Goal: Information Seeking & Learning: Learn about a topic

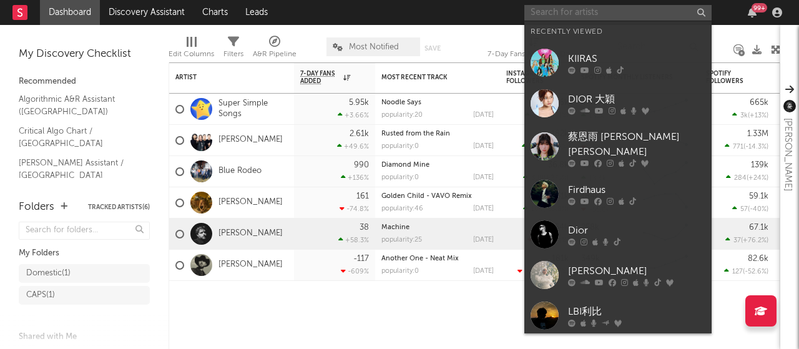
click at [587, 11] on input "text" at bounding box center [618, 13] width 187 height 16
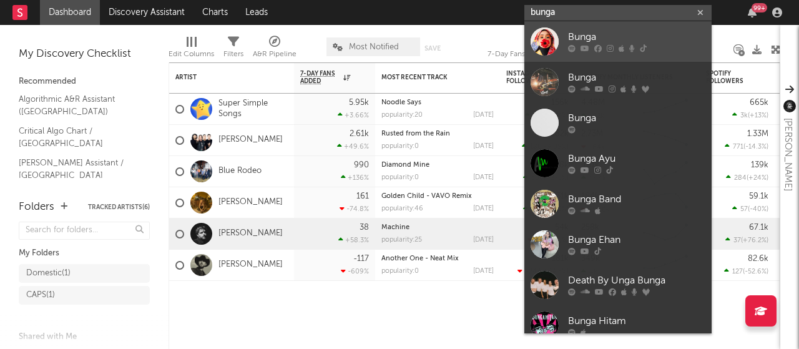
type input "bunga"
click at [588, 34] on div "Bunga" at bounding box center [636, 37] width 137 height 15
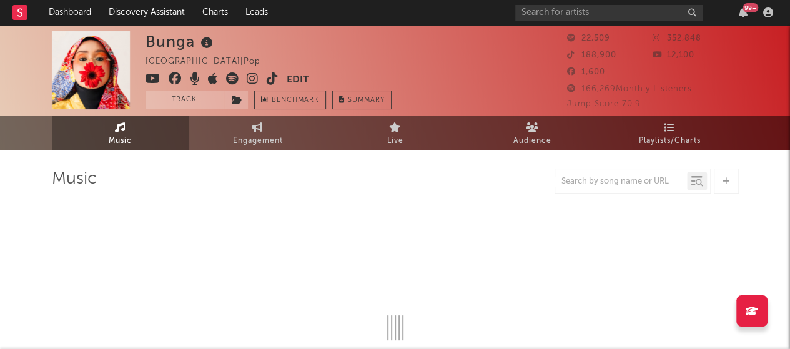
select select "6m"
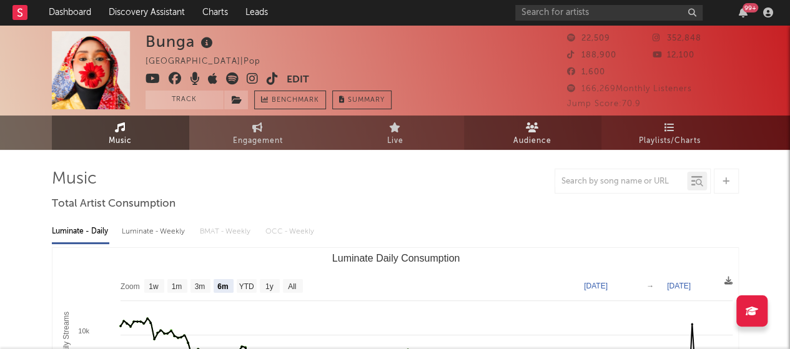
click at [517, 134] on span "Audience" at bounding box center [532, 141] width 38 height 15
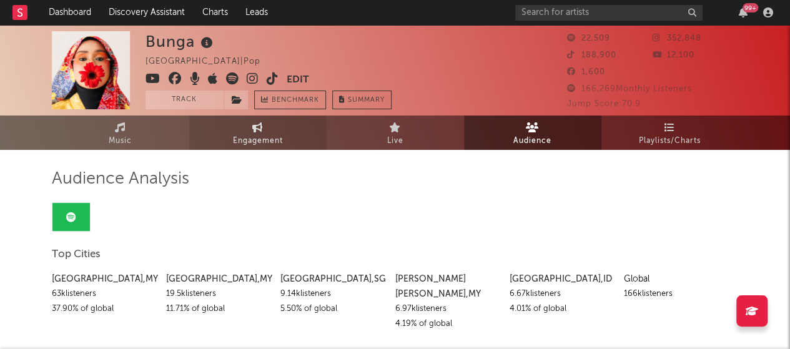
click at [276, 141] on span "Engagement" at bounding box center [258, 141] width 50 height 15
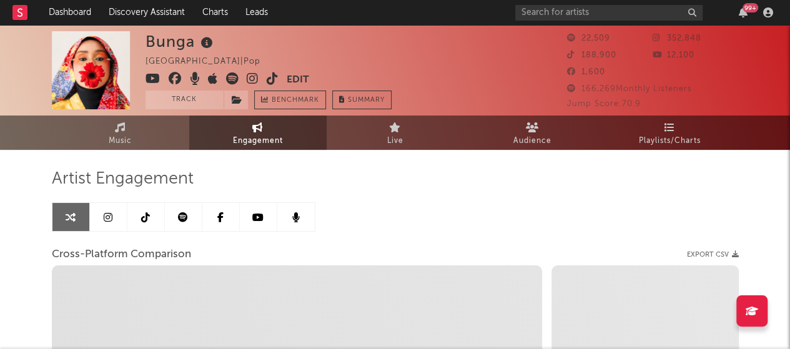
select select "1w"
click at [116, 217] on link at bounding box center [108, 217] width 37 height 28
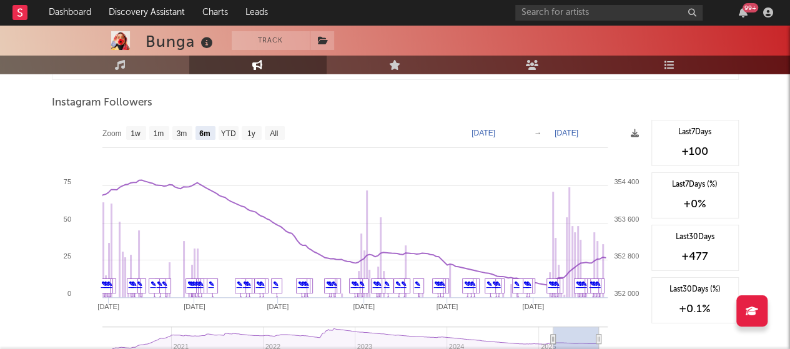
scroll to position [1922, 0]
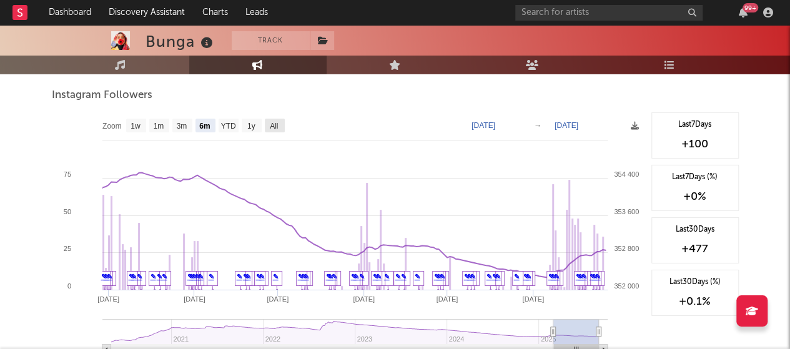
click at [270, 123] on text "All" at bounding box center [274, 126] width 8 height 9
select select "All"
type input "[DATE]"
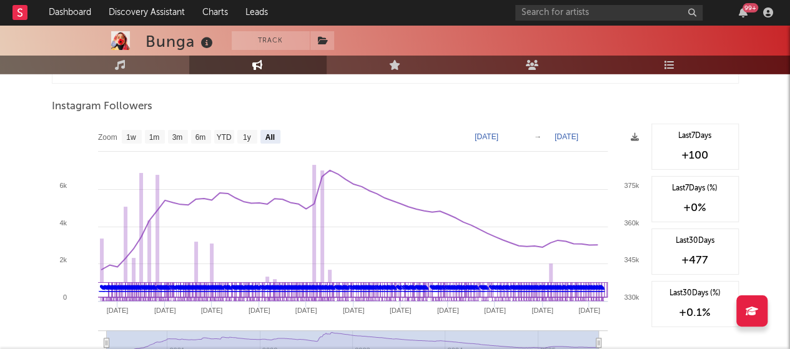
scroll to position [1908, 0]
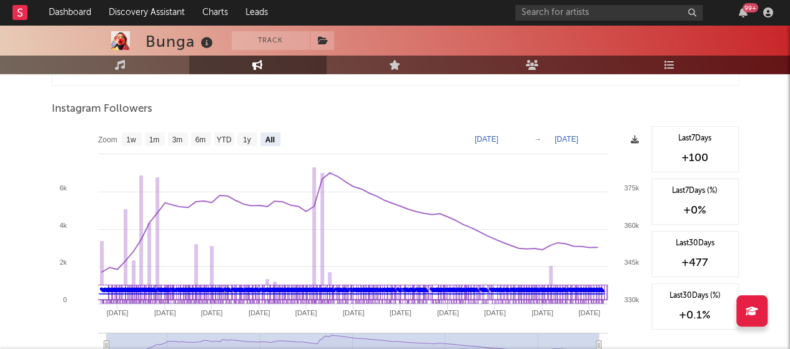
click at [634, 137] on icon at bounding box center [635, 140] width 8 height 8
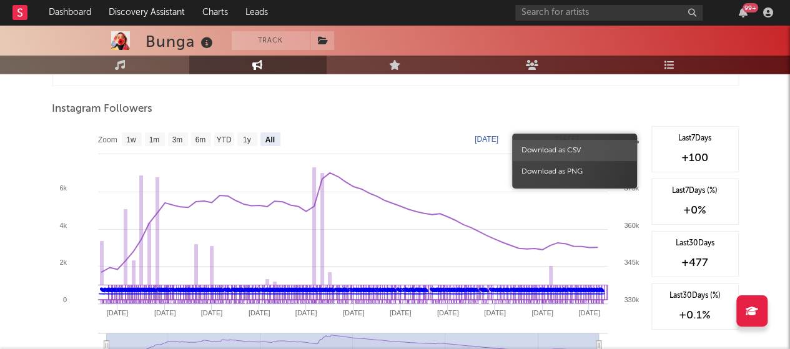
click at [576, 149] on span "Download as CSV" at bounding box center [574, 150] width 125 height 21
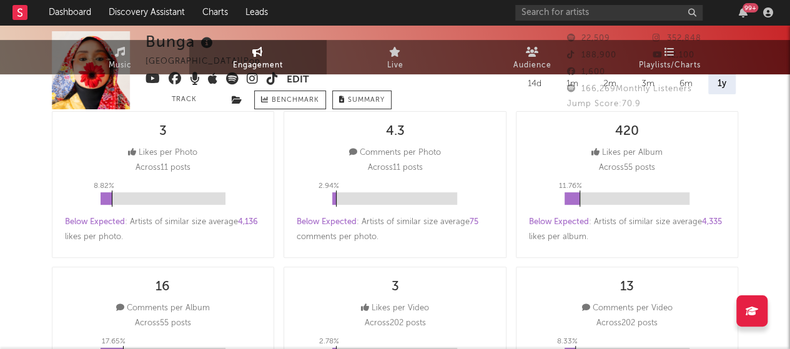
scroll to position [0, 0]
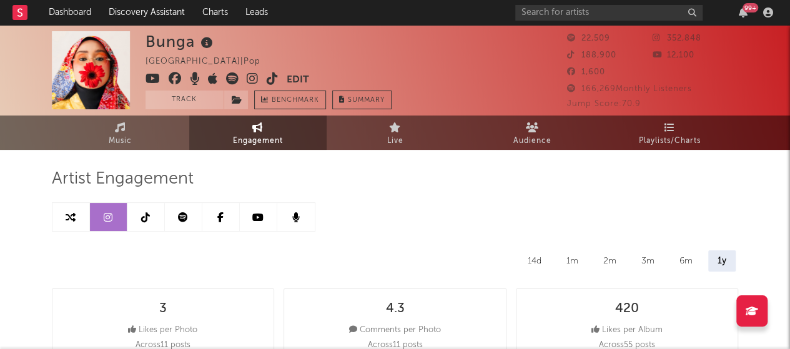
click at [152, 217] on link at bounding box center [145, 217] width 37 height 28
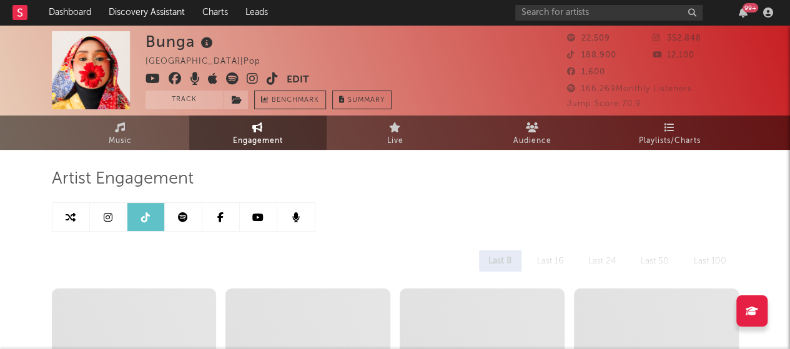
select select "6m"
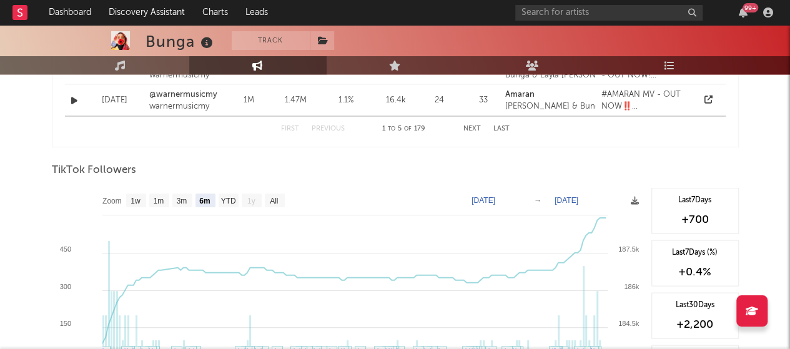
scroll to position [1124, 0]
click at [636, 200] on icon at bounding box center [635, 202] width 8 height 8
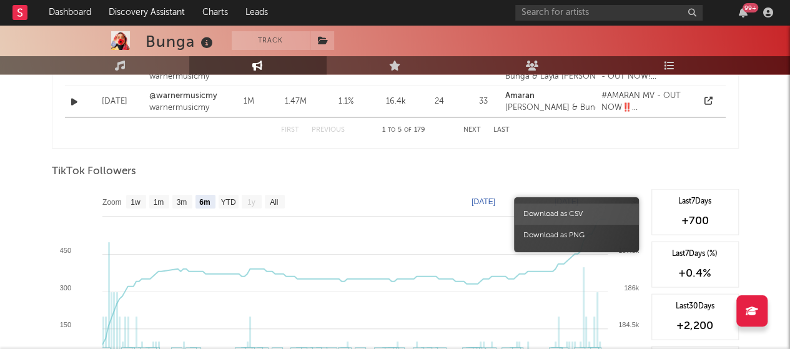
click at [572, 214] on span "Download as CSV" at bounding box center [576, 214] width 125 height 21
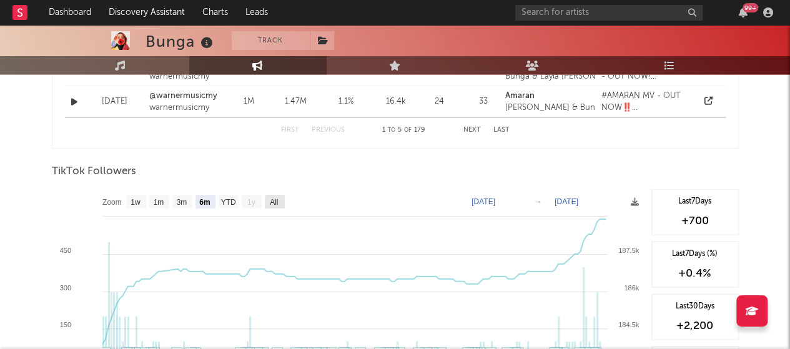
click at [277, 202] on text "All" at bounding box center [274, 202] width 8 height 9
select select "All"
type input "[DATE]"
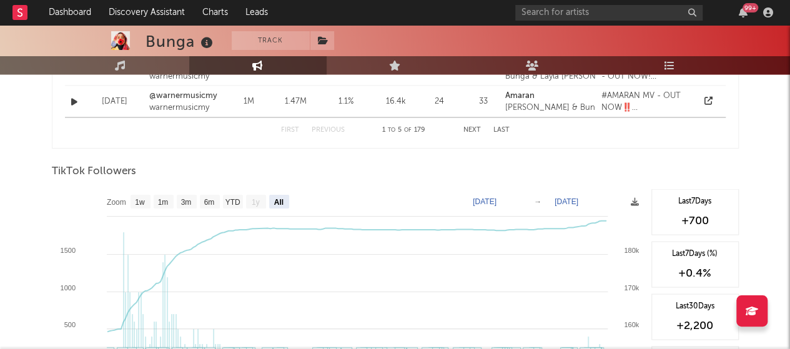
click at [277, 202] on text "All" at bounding box center [278, 202] width 9 height 9
select select "All"
click at [631, 199] on icon at bounding box center [635, 202] width 8 height 8
click at [631, 200] on icon at bounding box center [635, 202] width 8 height 8
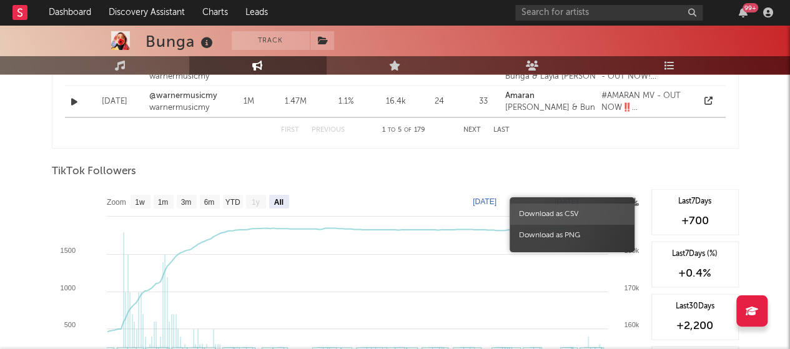
click at [597, 212] on span "Download as CSV" at bounding box center [572, 214] width 125 height 21
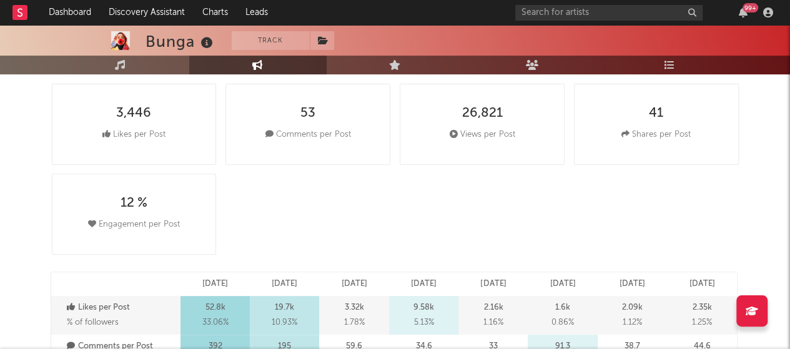
scroll to position [0, 0]
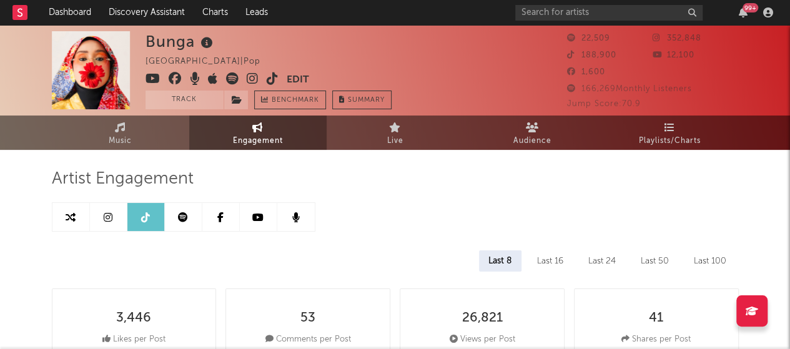
click at [190, 212] on link at bounding box center [183, 217] width 37 height 28
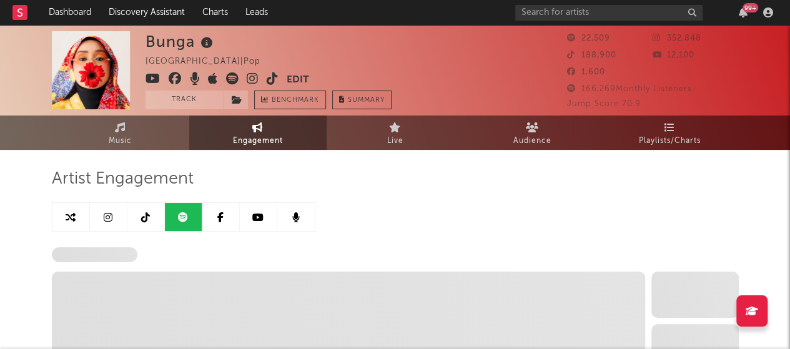
select select "6m"
select select "1w"
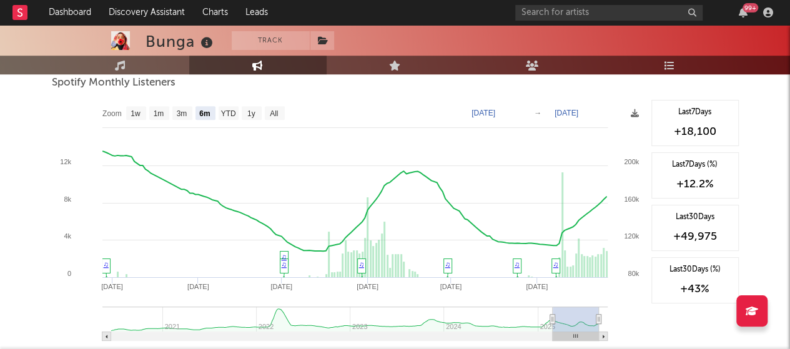
scroll to position [464, 0]
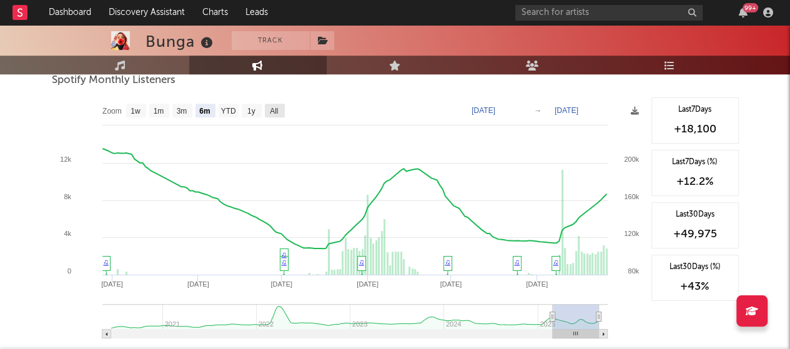
click at [279, 106] on rect at bounding box center [275, 111] width 20 height 14
select select "All"
type input "[DATE]"
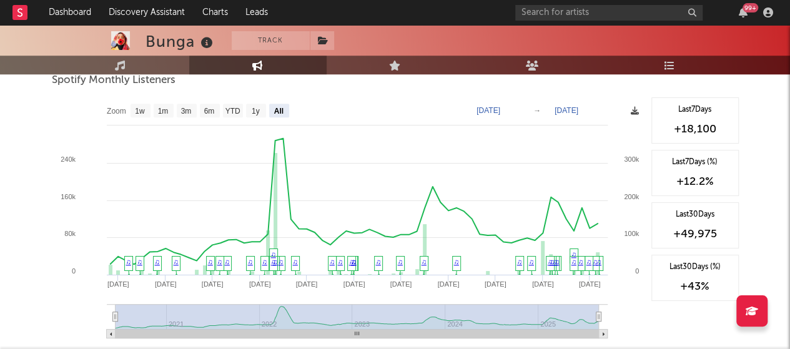
click at [637, 109] on icon at bounding box center [635, 111] width 8 height 8
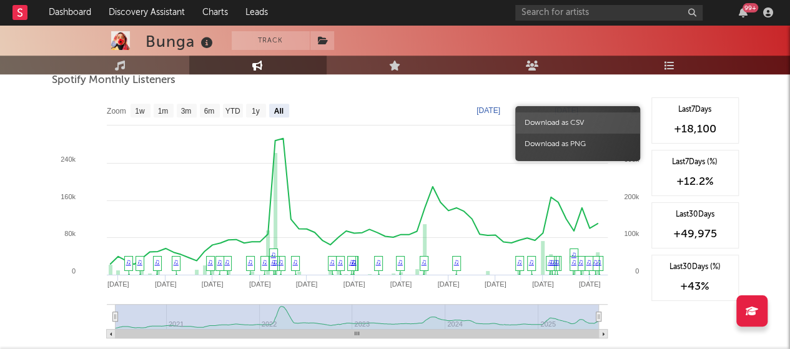
click at [580, 124] on span "Download as CSV" at bounding box center [577, 122] width 125 height 21
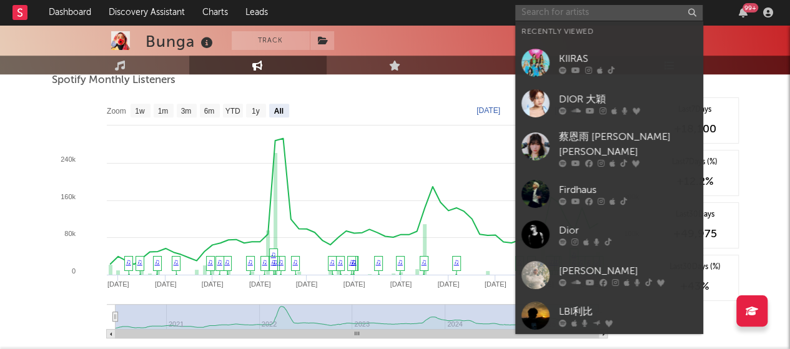
click at [581, 14] on input "text" at bounding box center [608, 13] width 187 height 16
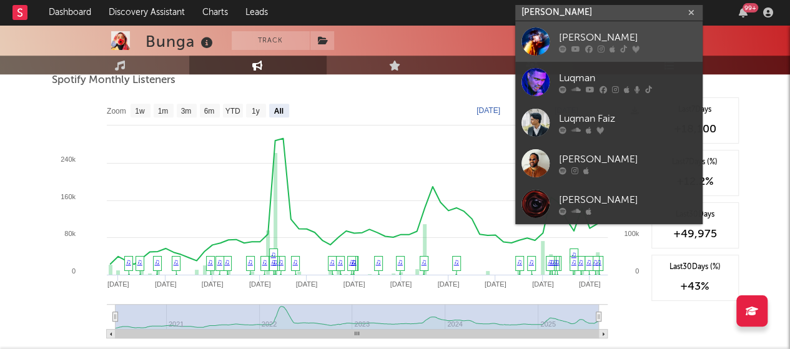
type input "[PERSON_NAME]"
click at [581, 33] on div "[PERSON_NAME]" at bounding box center [627, 37] width 137 height 15
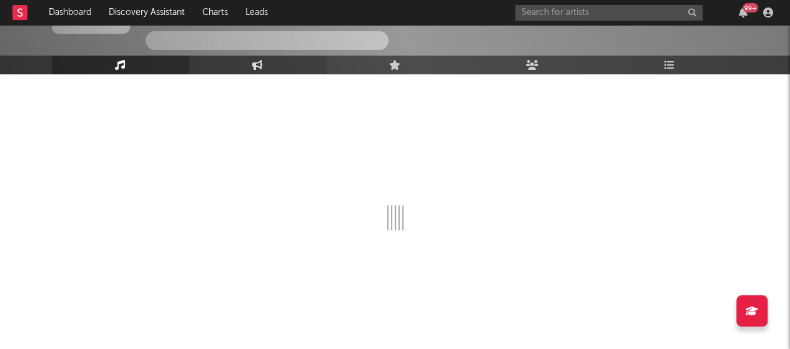
select select "6m"
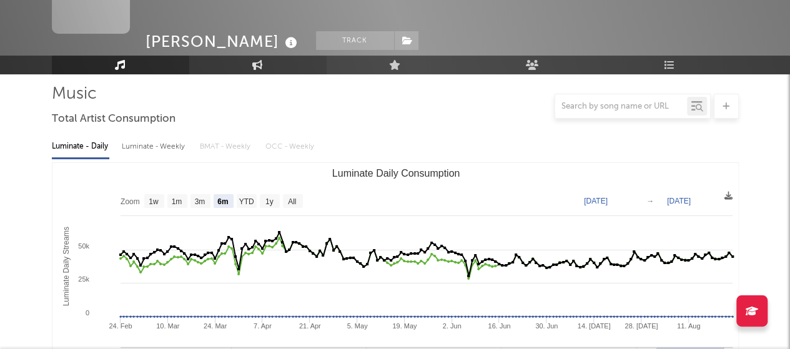
scroll to position [464, 0]
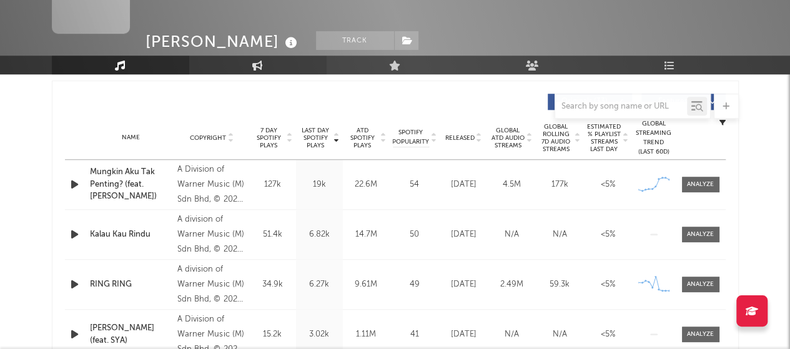
select select "6m"
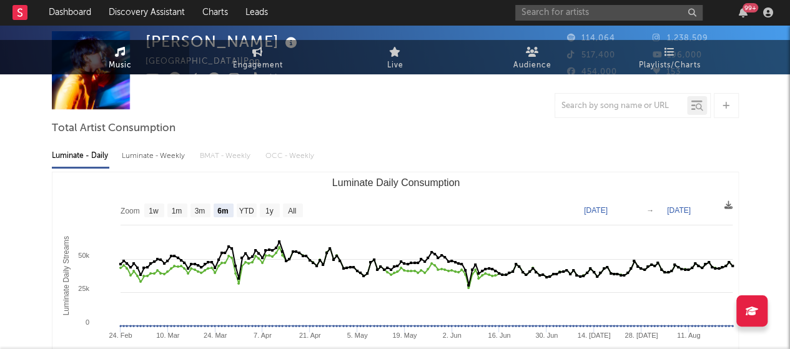
scroll to position [0, 0]
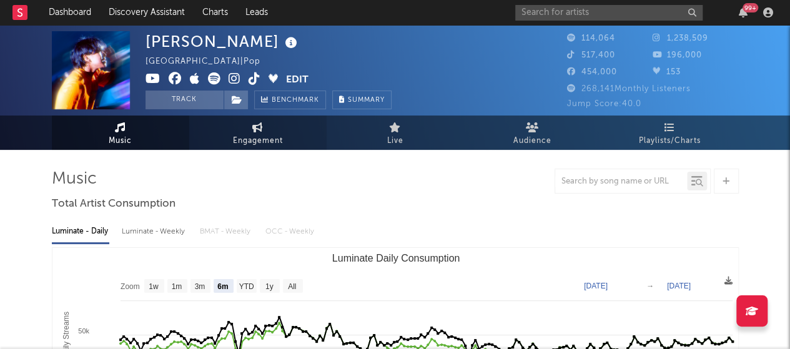
click at [250, 130] on link "Engagement" at bounding box center [257, 133] width 137 height 34
select select "1w"
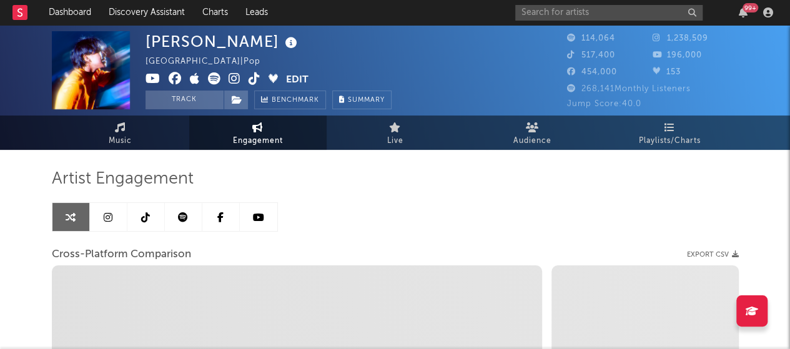
click at [106, 208] on link at bounding box center [108, 217] width 37 height 28
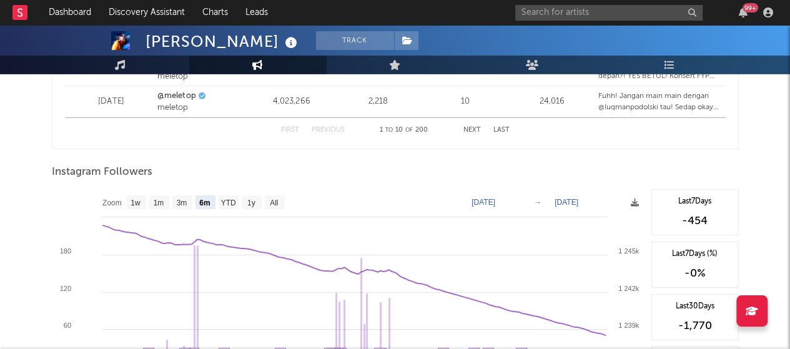
scroll to position [1842, 0]
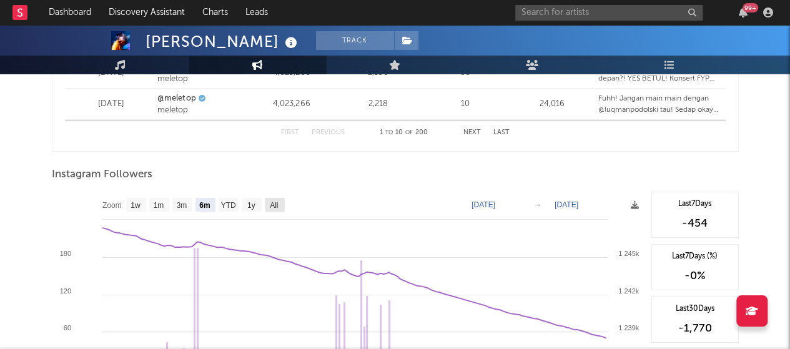
click at [280, 201] on rect at bounding box center [275, 205] width 20 height 14
select select "All"
type input "[DATE]"
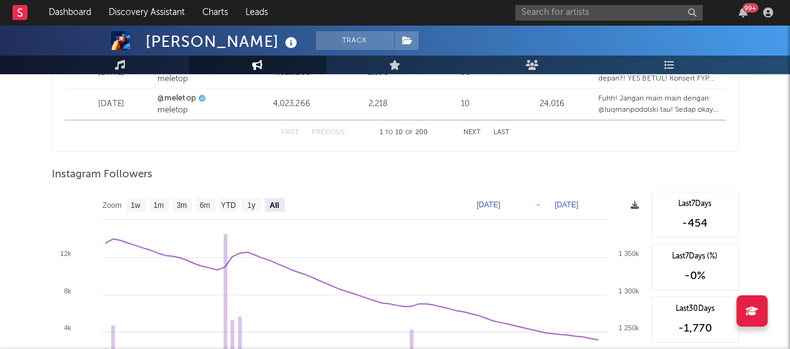
click at [632, 201] on icon at bounding box center [635, 205] width 8 height 8
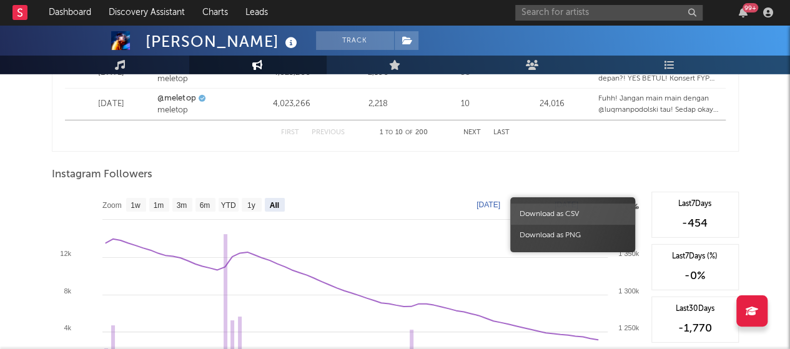
click at [581, 216] on span "Download as CSV" at bounding box center [572, 214] width 125 height 21
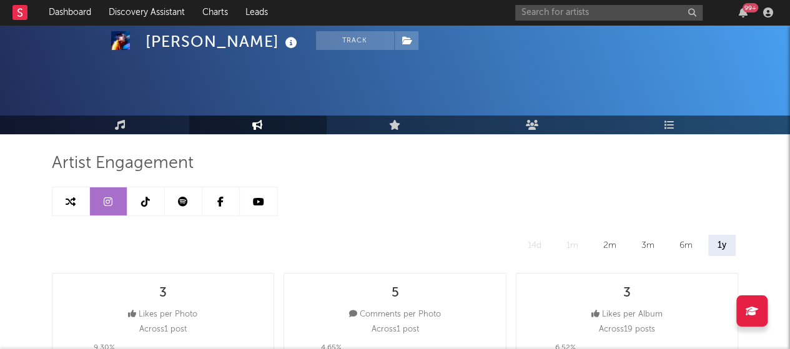
scroll to position [0, 0]
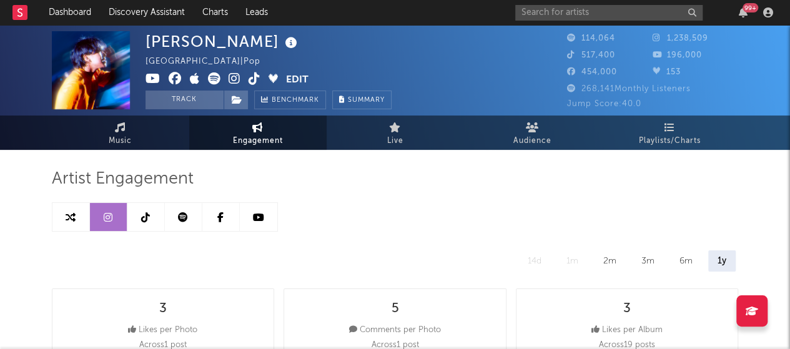
click at [153, 219] on link at bounding box center [145, 217] width 37 height 28
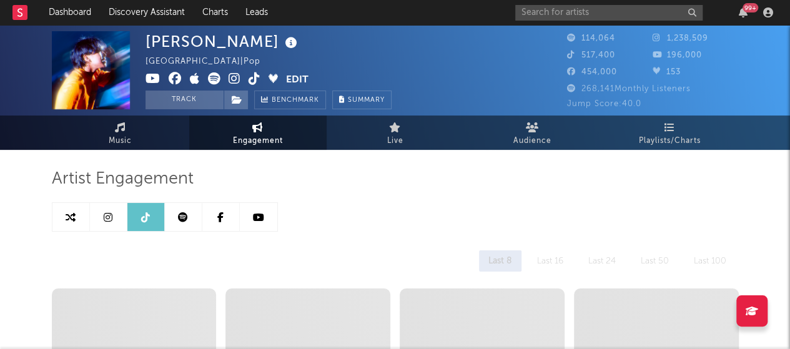
select select "6m"
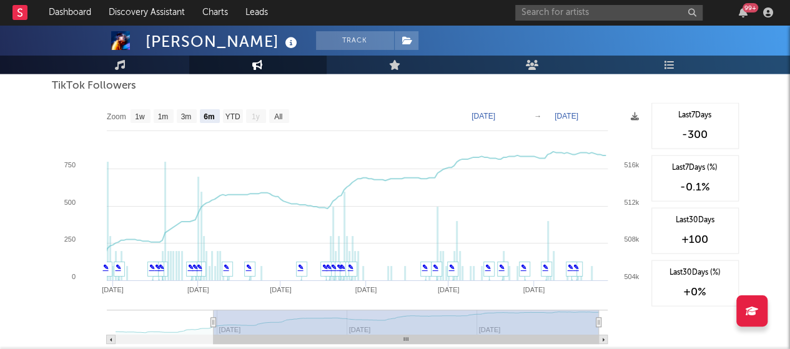
scroll to position [1157, 0]
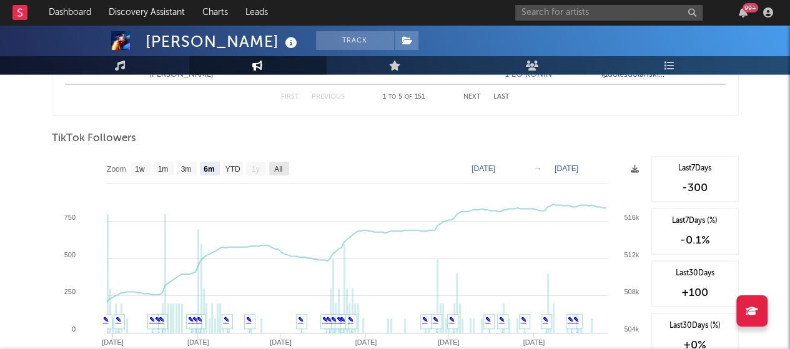
click at [279, 165] on text "All" at bounding box center [278, 169] width 8 height 9
select select "All"
type input "[DATE]"
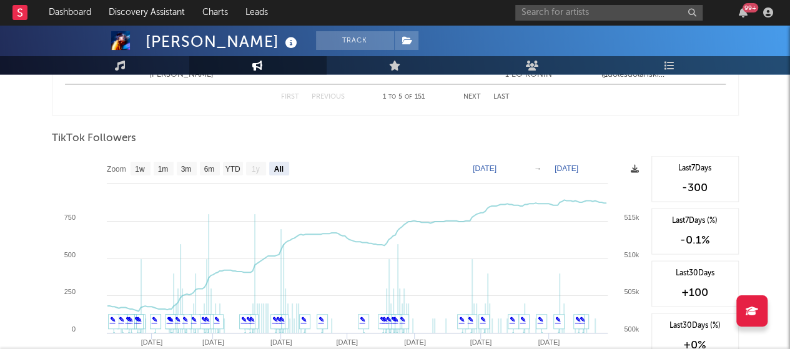
click at [635, 169] on icon at bounding box center [635, 169] width 8 height 8
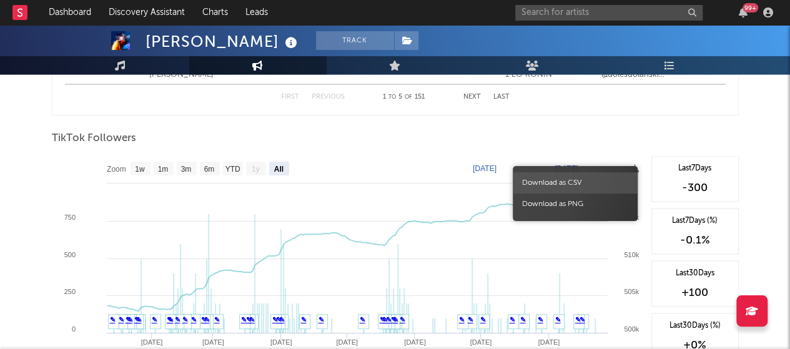
click at [590, 179] on span "Download as CSV" at bounding box center [575, 182] width 125 height 21
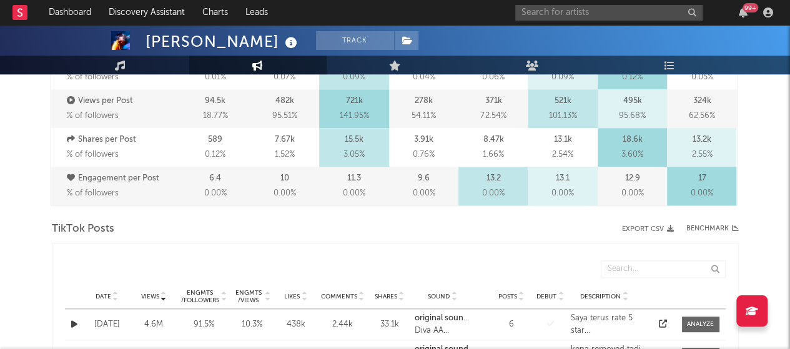
scroll to position [0, 0]
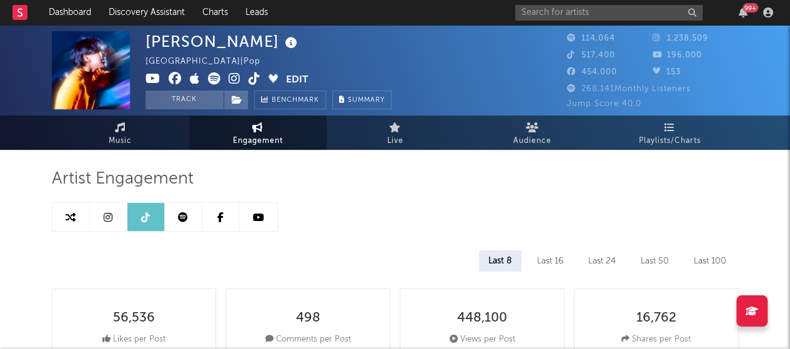
click at [181, 214] on icon at bounding box center [183, 217] width 10 height 10
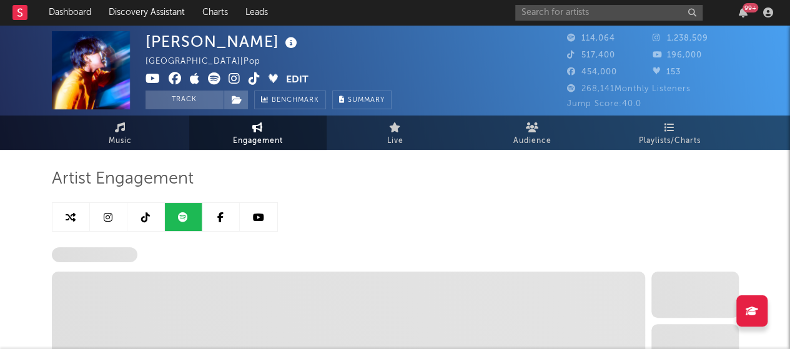
select select "6m"
select select "1w"
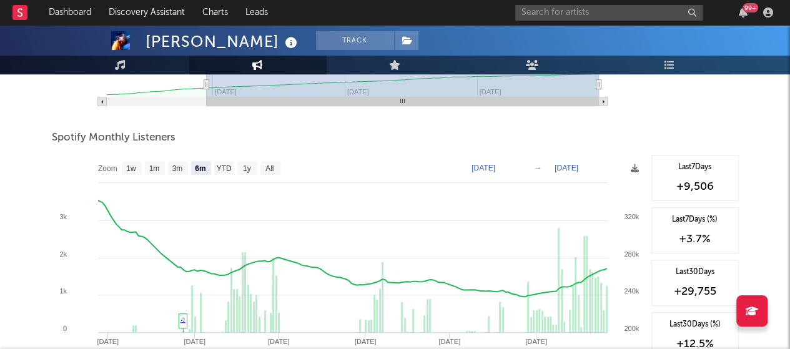
scroll to position [422, 0]
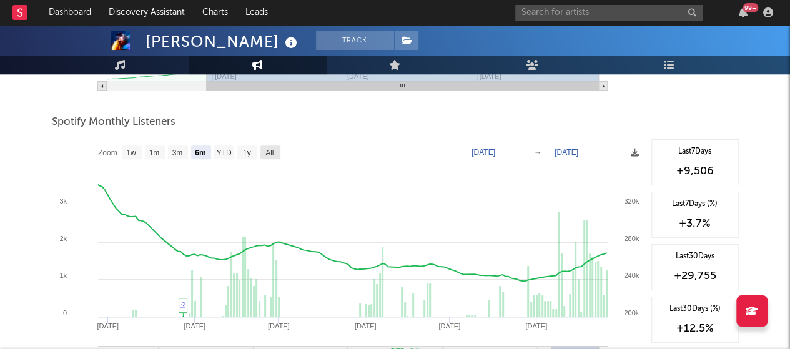
click at [265, 152] on text "All" at bounding box center [269, 153] width 8 height 9
select select "All"
type input "[DATE]"
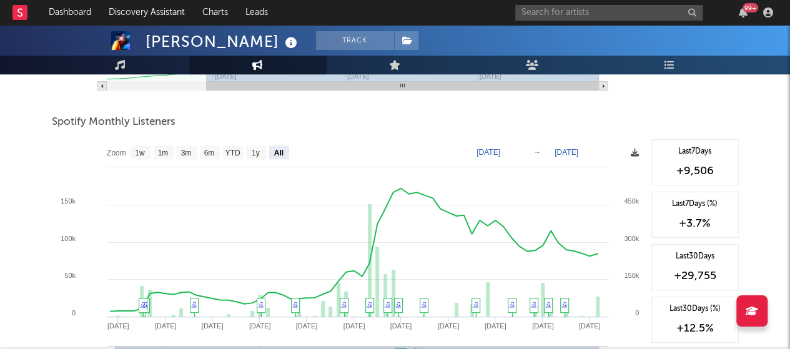
click at [632, 153] on icon at bounding box center [635, 153] width 8 height 8
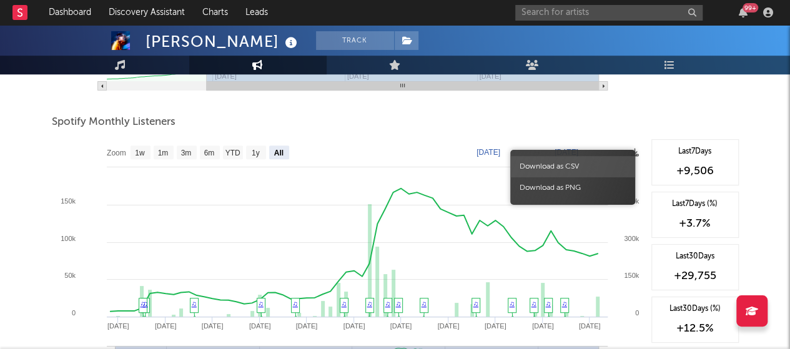
click at [583, 164] on span "Download as CSV" at bounding box center [572, 166] width 125 height 21
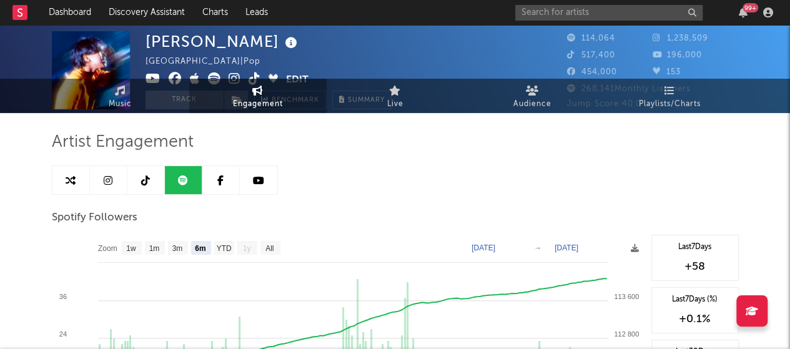
scroll to position [0, 0]
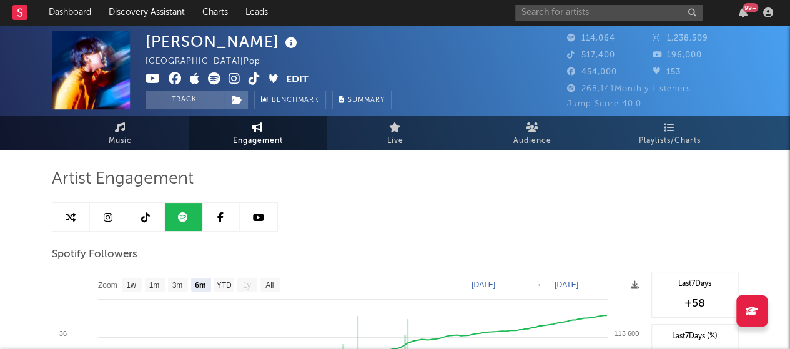
click at [220, 210] on link at bounding box center [220, 217] width 37 height 28
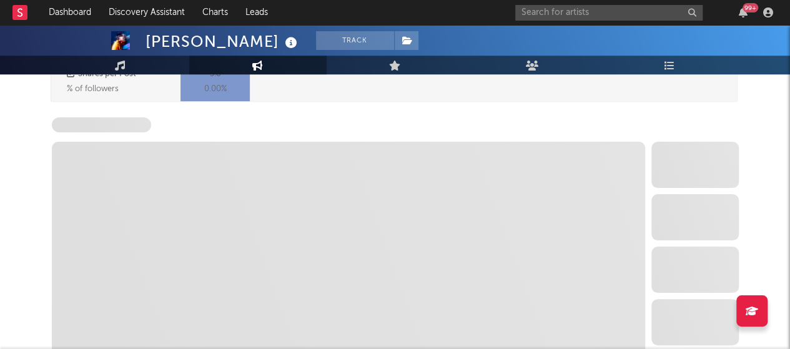
select select "6m"
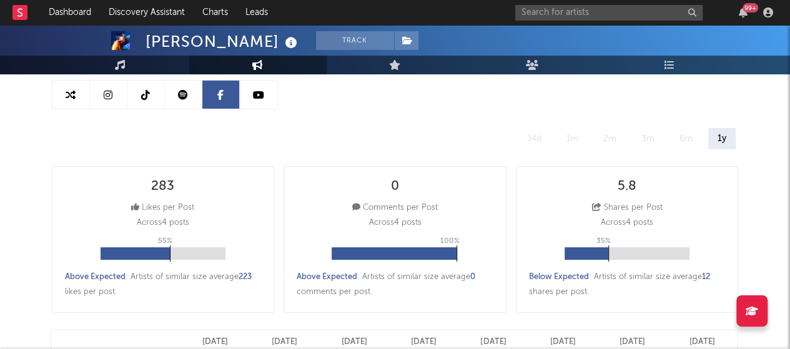
scroll to position [90, 0]
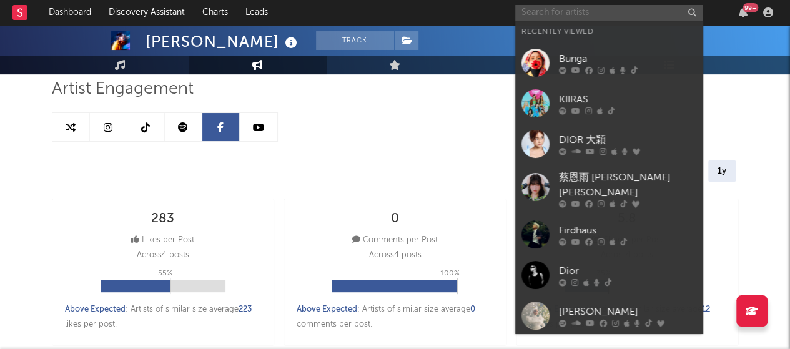
click at [553, 12] on input "text" at bounding box center [608, 13] width 187 height 16
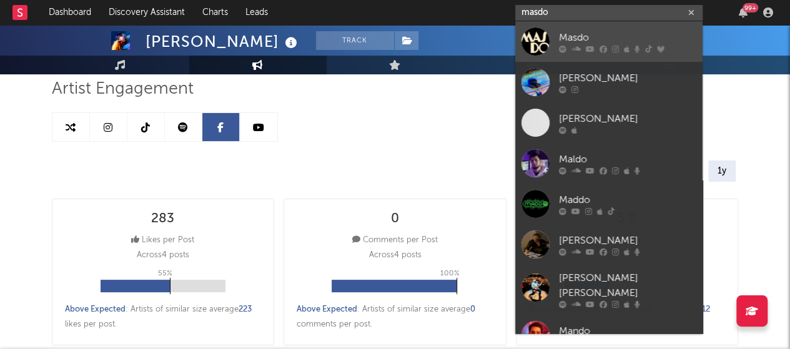
type input "masdo"
click at [566, 31] on div "Masdo" at bounding box center [627, 37] width 137 height 15
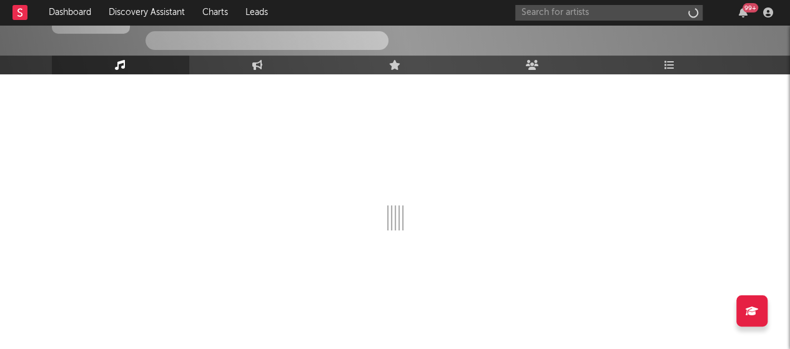
scroll to position [85, 0]
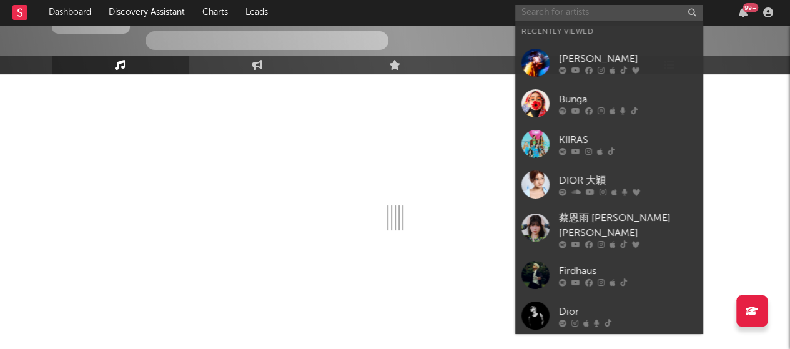
click at [568, 8] on input "text" at bounding box center [608, 13] width 187 height 16
type input "masd"
select select "6m"
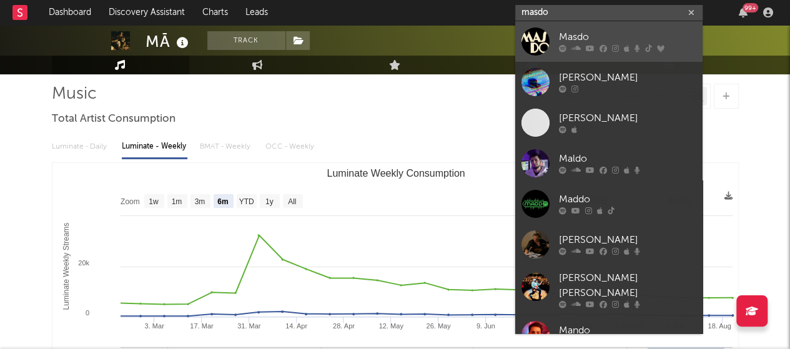
type input "masdo"
click at [583, 35] on div "Masdo" at bounding box center [627, 37] width 137 height 15
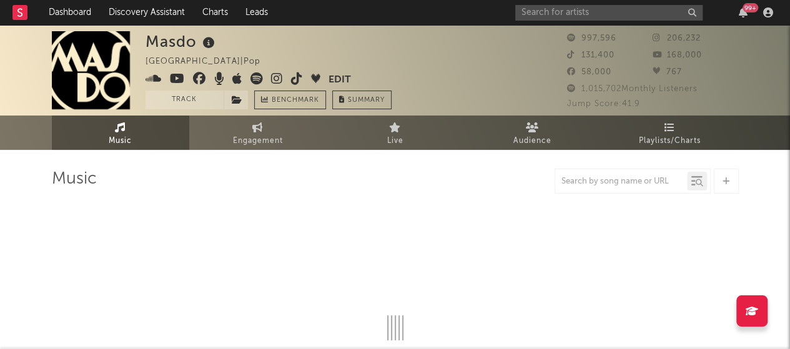
select select "6m"
